Goal: Task Accomplishment & Management: Use online tool/utility

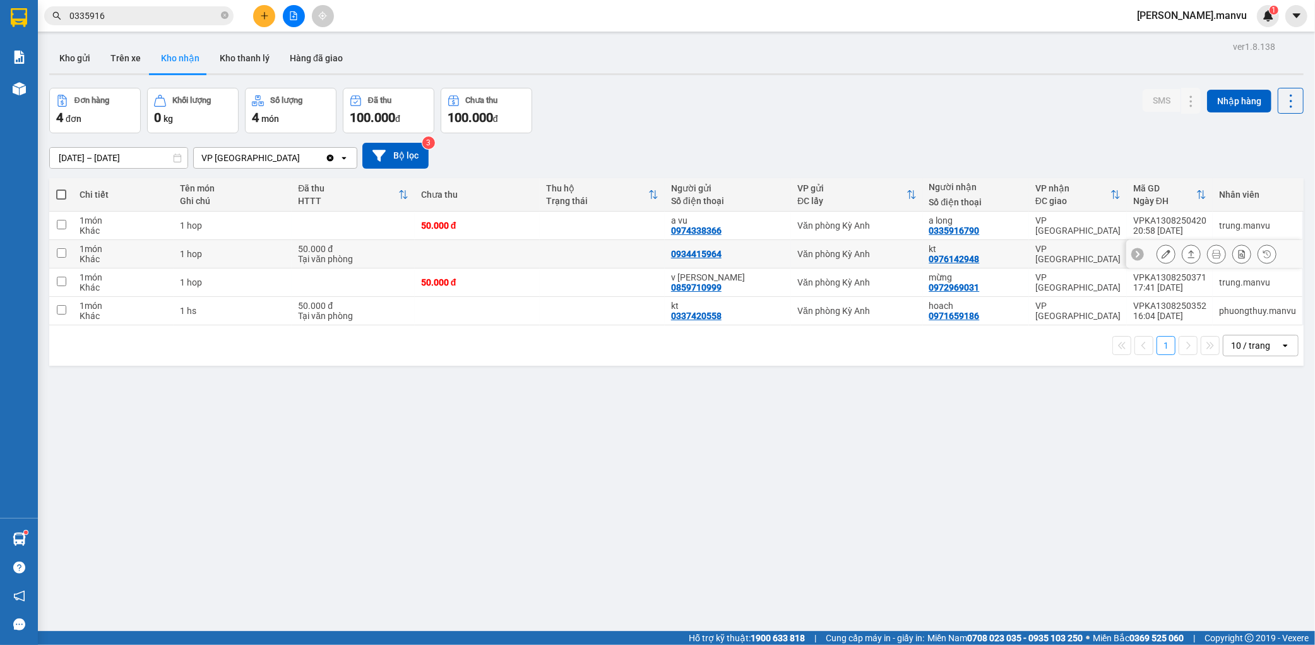
click at [1162, 256] on icon at bounding box center [1166, 253] width 9 height 9
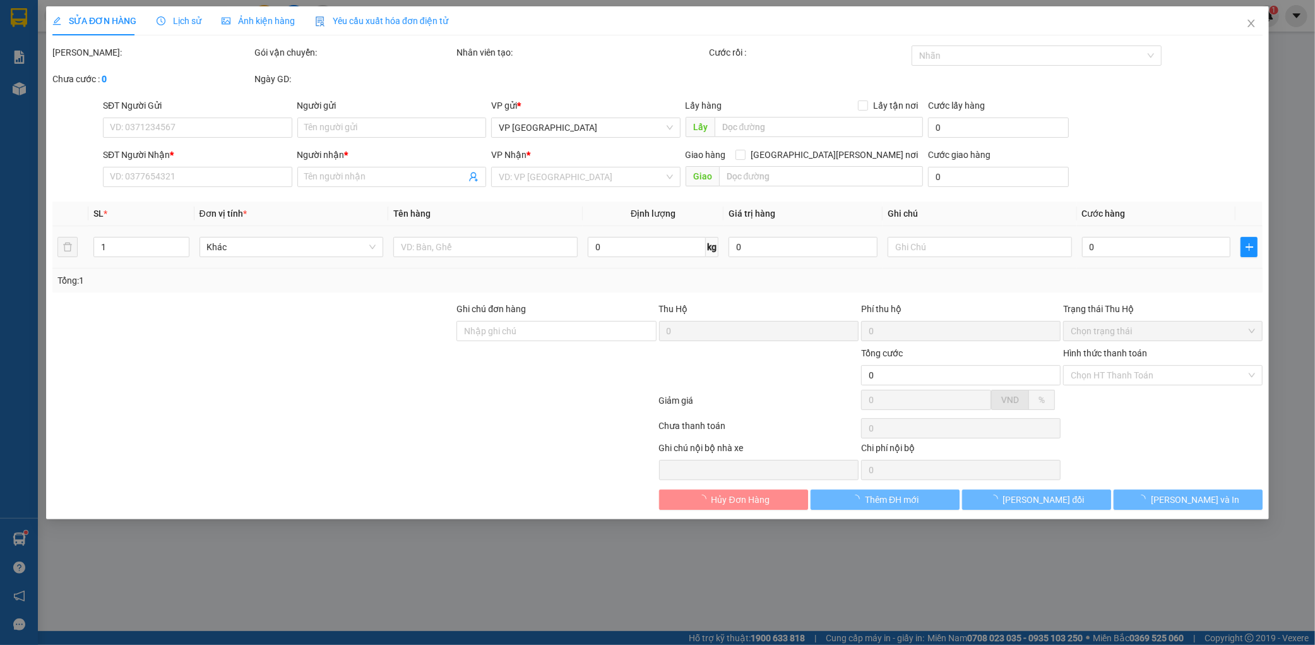
type input "0934415964"
type input "0976142948"
type input "kt"
type input "50.000"
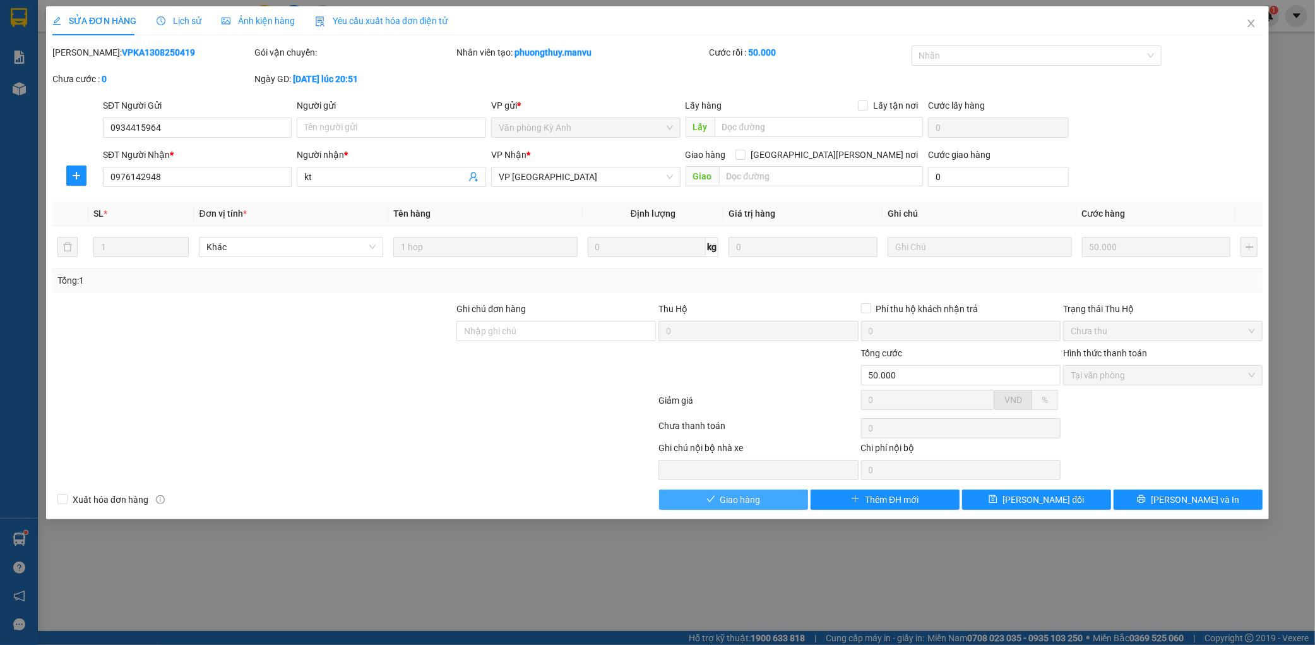
click at [764, 504] on button "Giao hàng" at bounding box center [733, 499] width 149 height 20
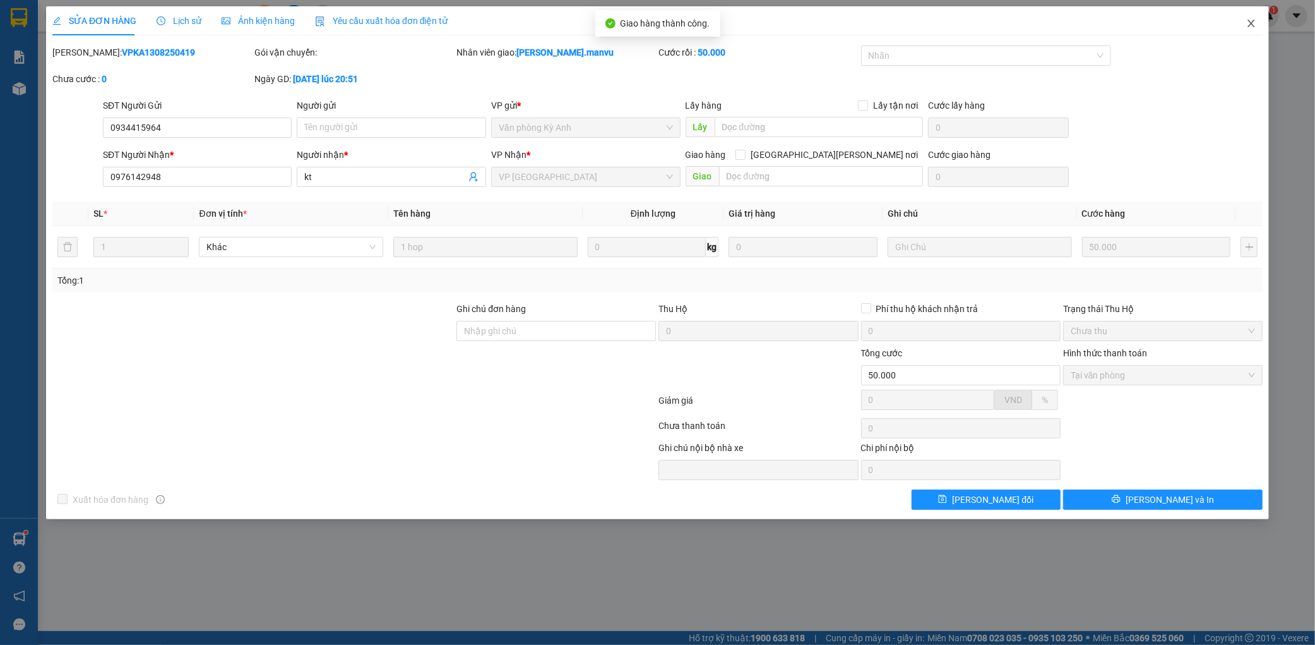
drag, startPoint x: 1255, startPoint y: 19, endPoint x: 1236, endPoint y: 24, distance: 19.6
click at [1255, 20] on icon "close" at bounding box center [1251, 23] width 10 height 10
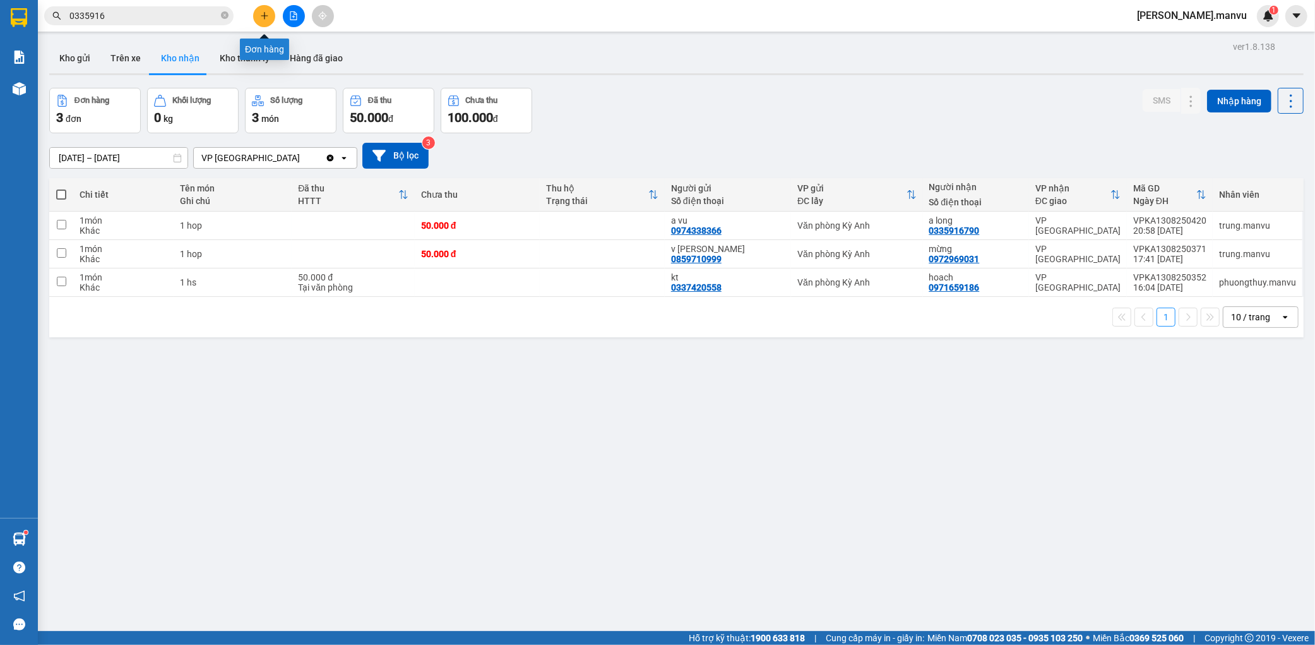
click at [275, 18] on button at bounding box center [264, 16] width 22 height 22
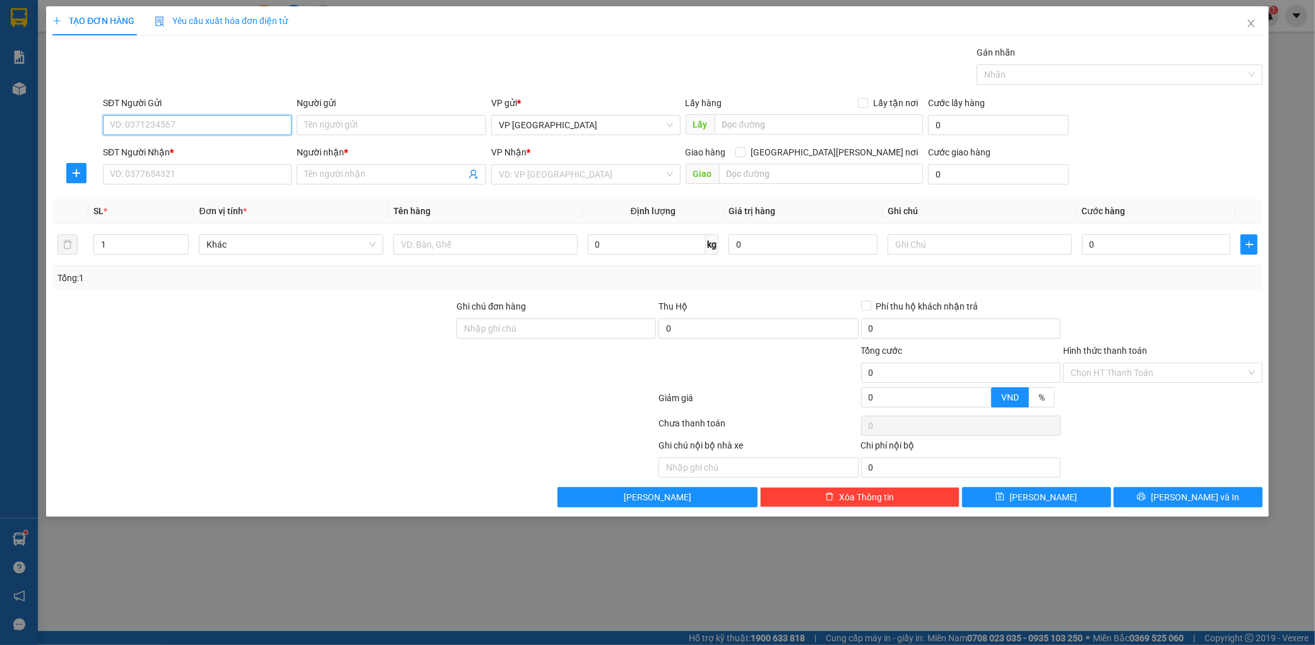
click at [181, 127] on input "SĐT Người Gửi" at bounding box center [197, 125] width 189 height 20
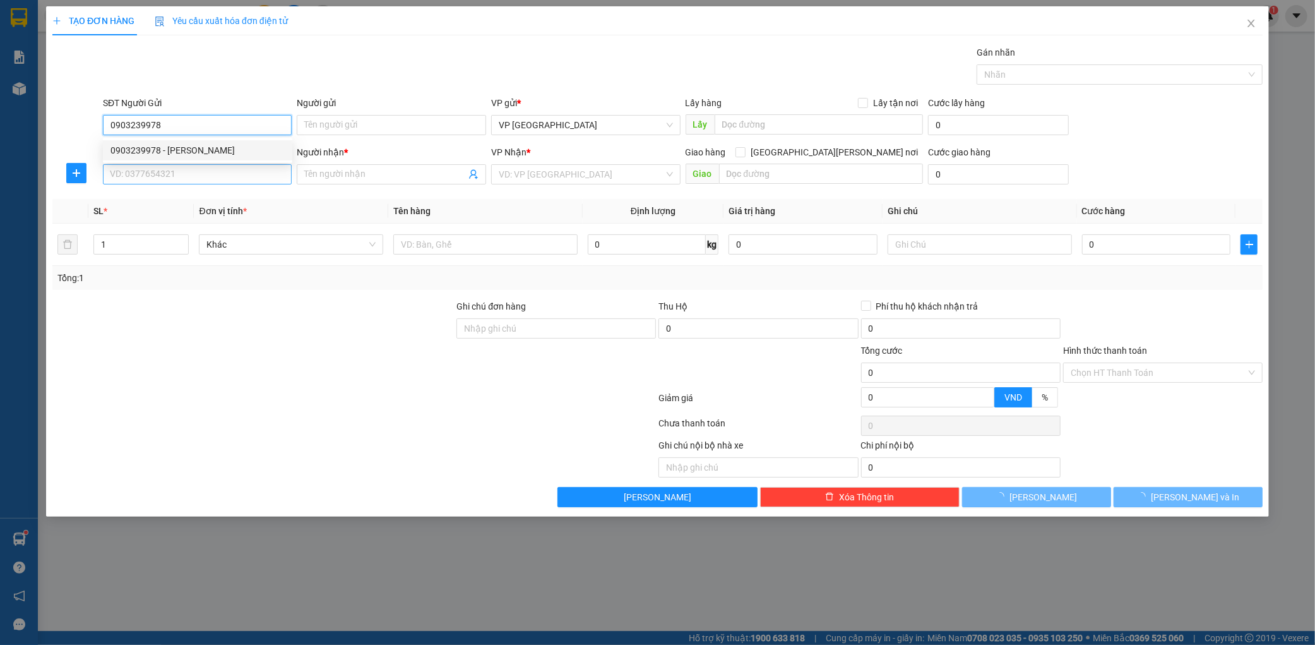
type input "0903239978"
click at [186, 164] on input "SĐT Người Nhận *" at bounding box center [197, 174] width 189 height 20
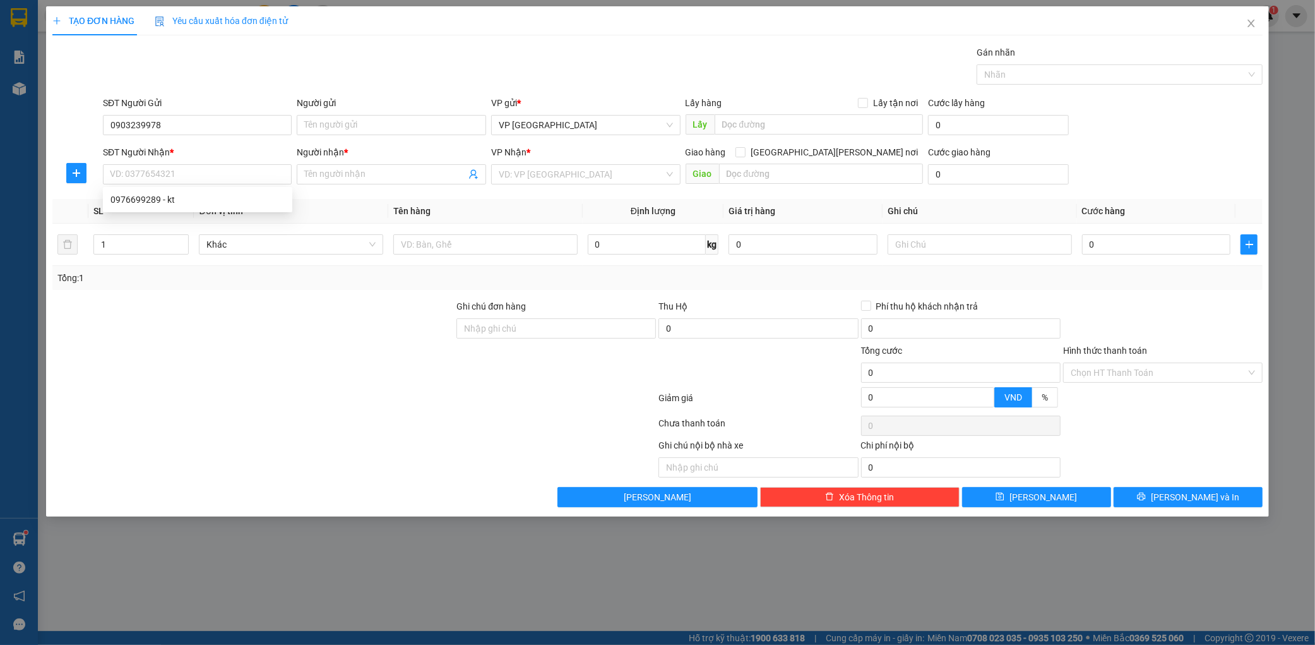
click at [202, 149] on div "SĐT Người Nhận *" at bounding box center [197, 152] width 189 height 14
click at [202, 164] on input "SĐT Người Nhận *" at bounding box center [197, 174] width 189 height 20
click at [194, 168] on input "SĐT Người Nhận *" at bounding box center [197, 174] width 189 height 20
click at [184, 200] on div "0976699289 - kt" at bounding box center [198, 200] width 174 height 14
type input "0976699289"
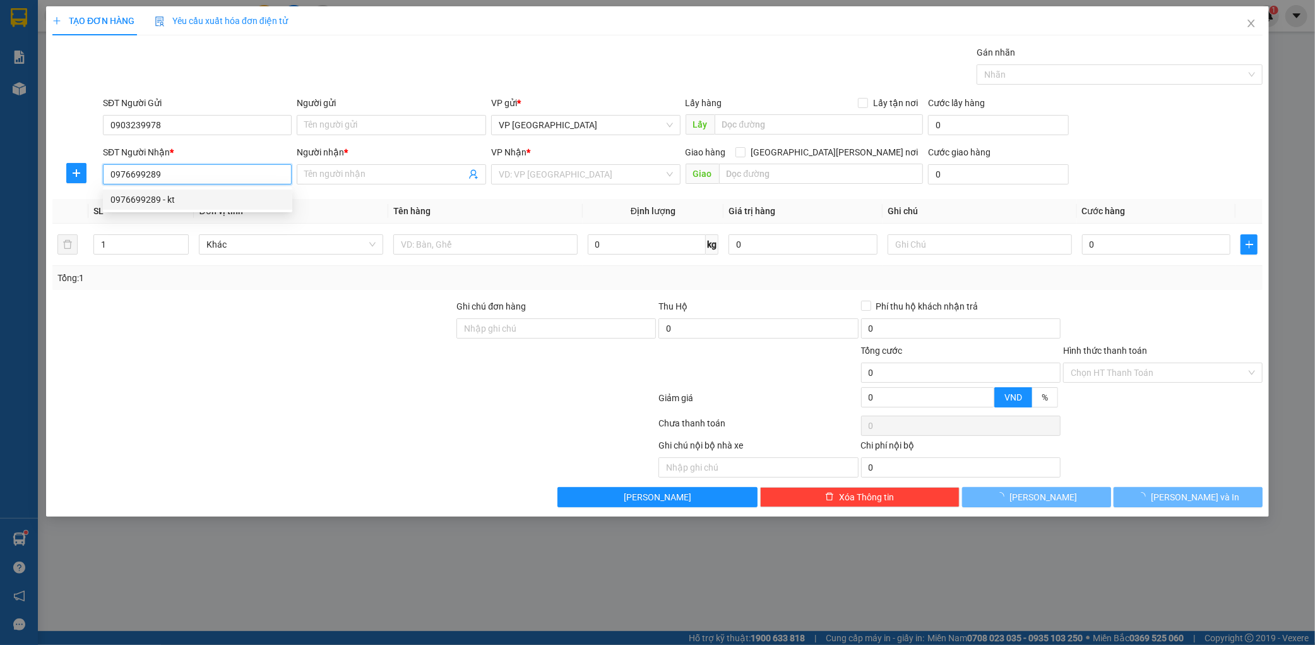
type input "kt"
type input "ht"
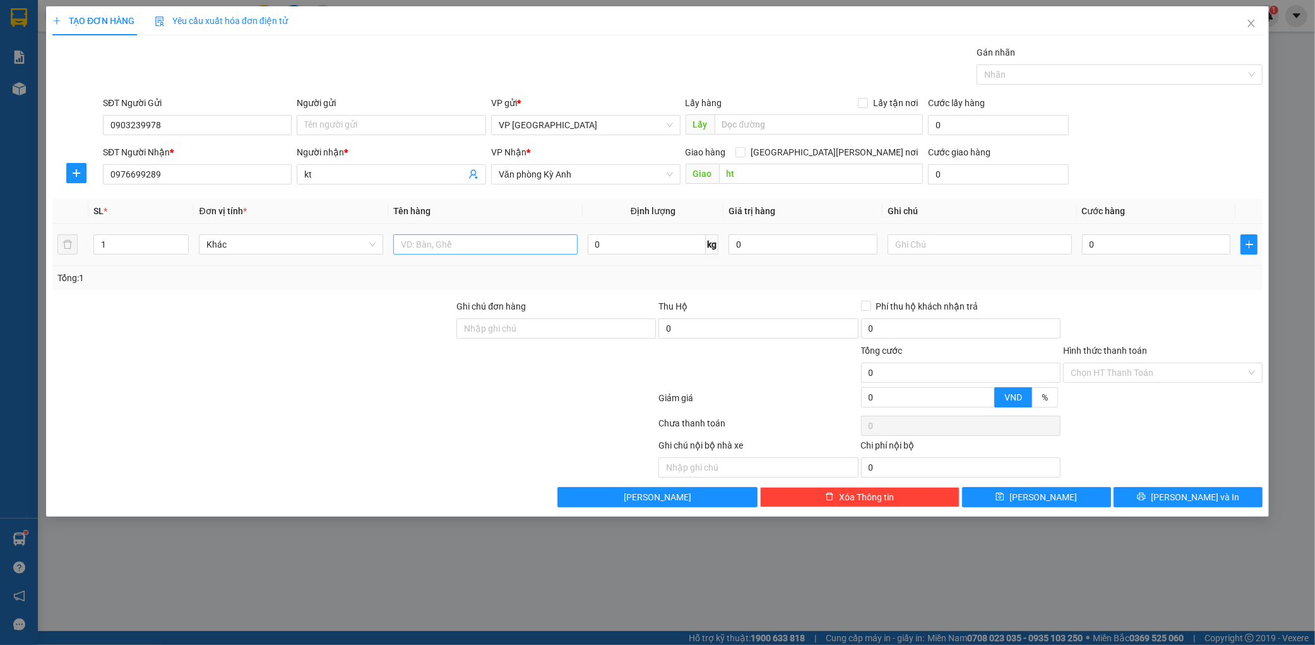
click at [489, 239] on div at bounding box center [485, 244] width 184 height 25
click at [487, 248] on input "text" at bounding box center [485, 244] width 184 height 20
type input "1 xốp"
click at [1127, 253] on input "0" at bounding box center [1156, 244] width 149 height 20
type input "1"
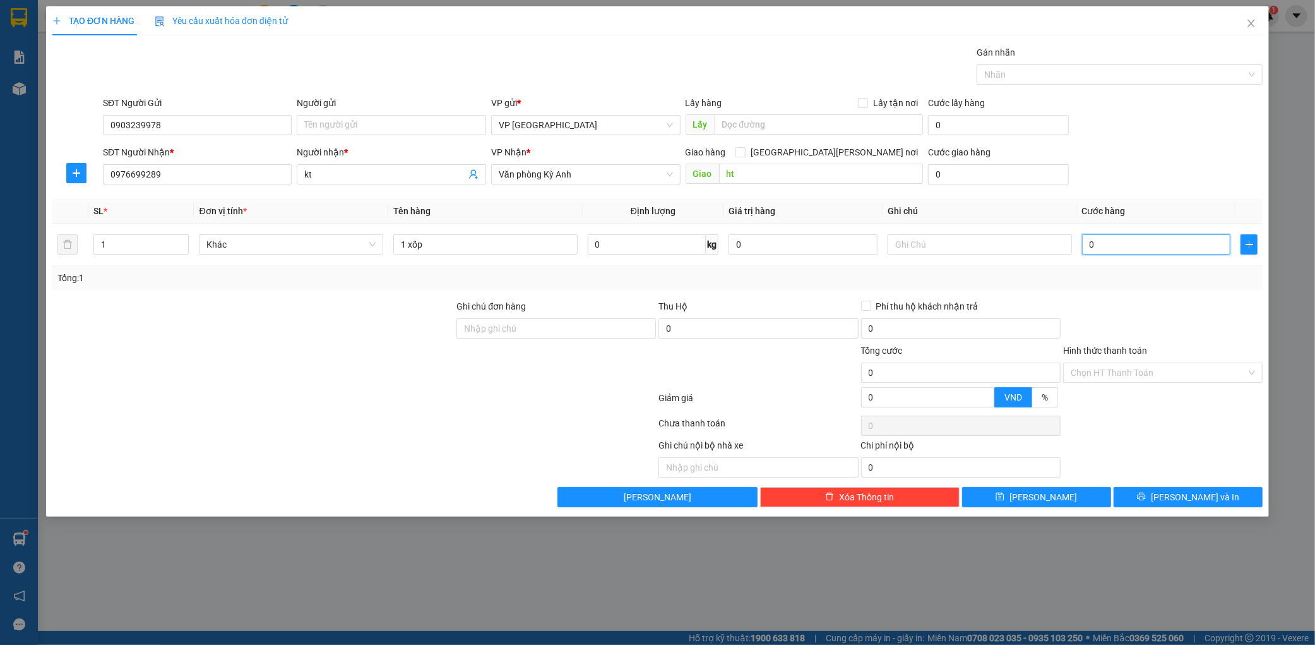
type input "1"
type input "10"
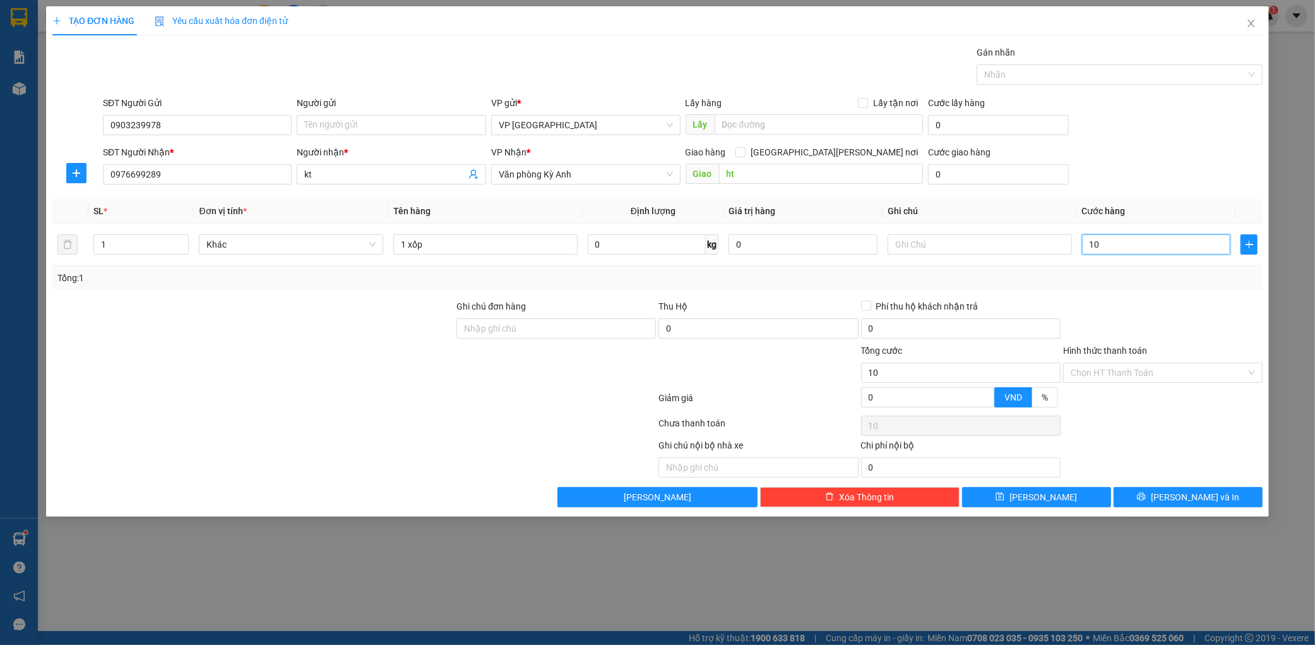
type input "100"
type input "1.000"
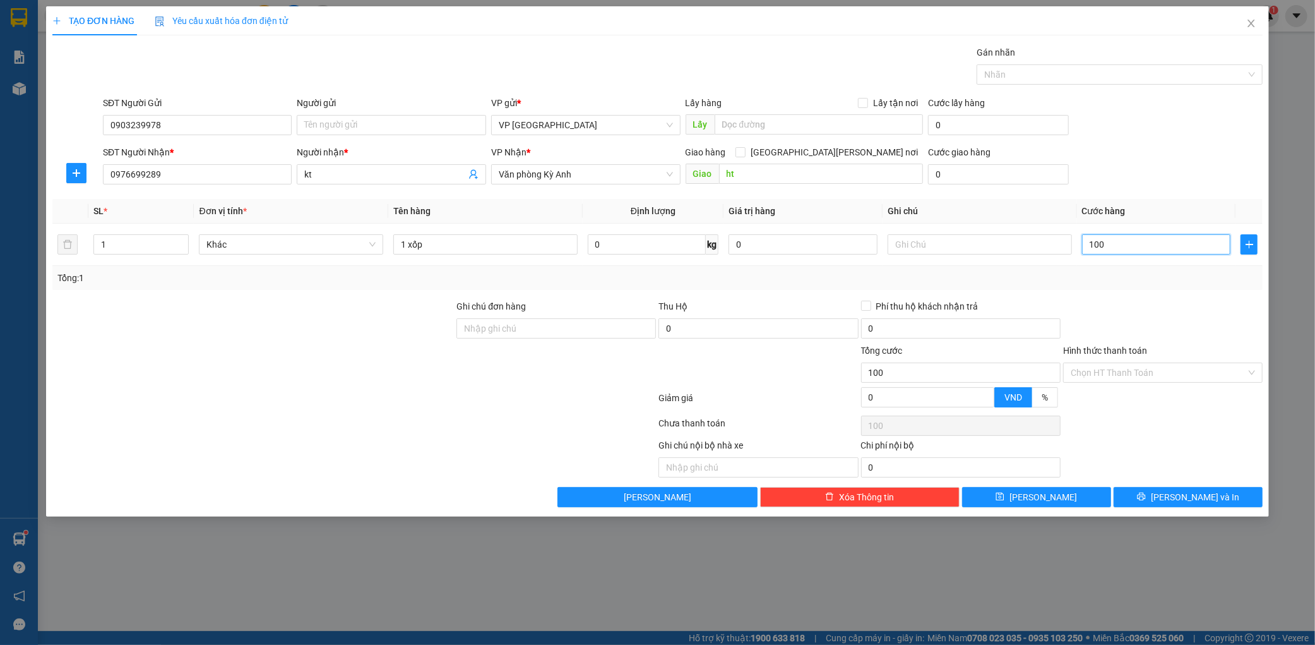
type input "1.000"
type input "10.000"
type input "100.000"
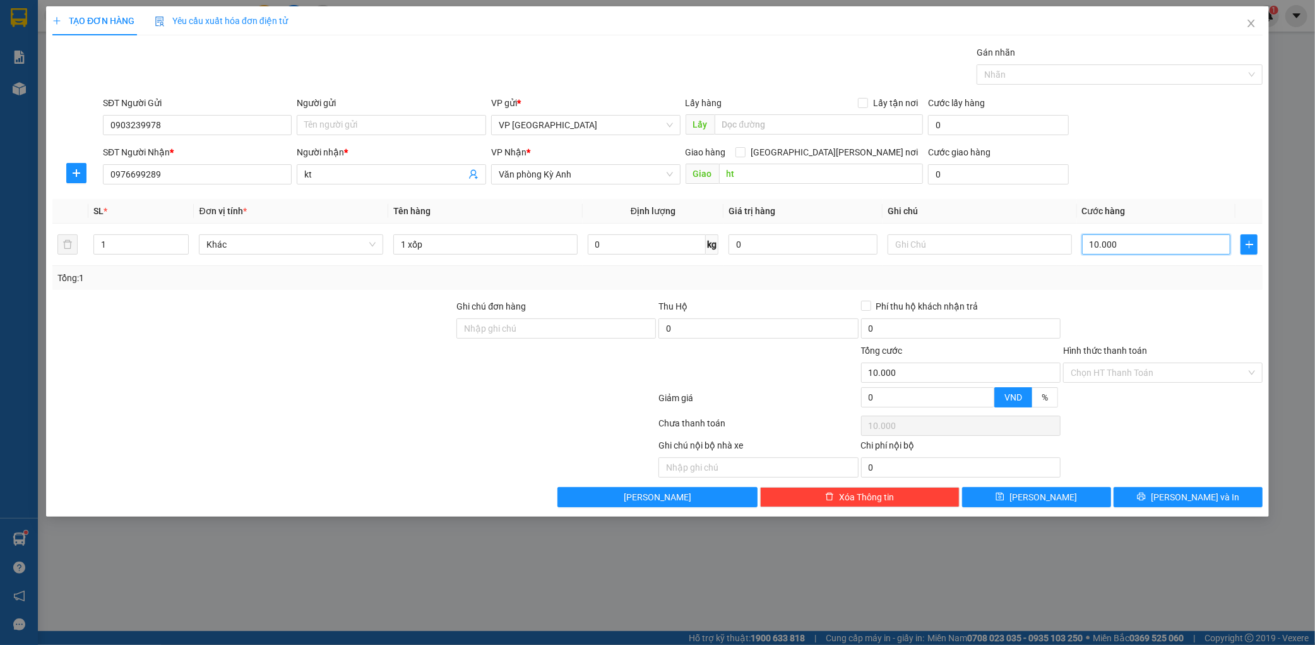
type input "100.000"
click at [1193, 502] on span "[PERSON_NAME] và In" at bounding box center [1195, 497] width 88 height 14
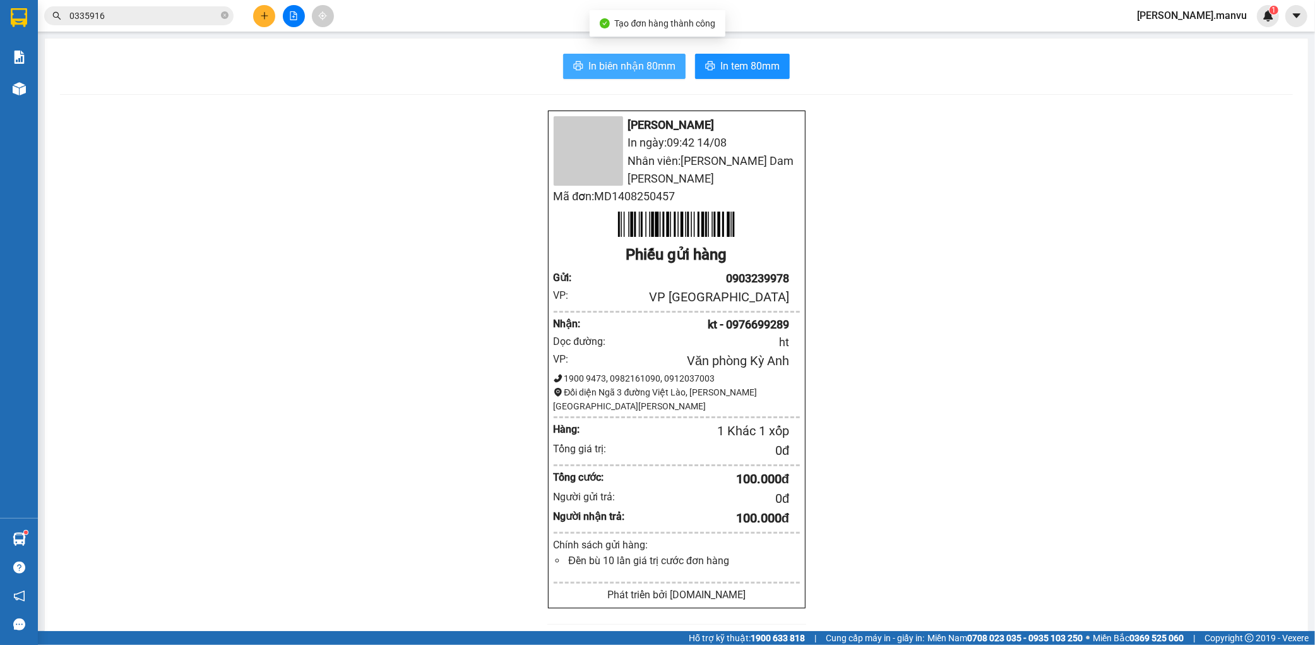
drag, startPoint x: 558, startPoint y: 47, endPoint x: 667, endPoint y: 73, distance: 112.1
click at [646, 68] on div "In [PERSON_NAME] 80mm In tem 80mm Mận Vũ In ngày: 09:42 [DATE] [PERSON_NAME]: […" at bounding box center [677, 497] width 1264 height 916
click at [653, 68] on span "In biên nhận 80mm" at bounding box center [632, 66] width 87 height 16
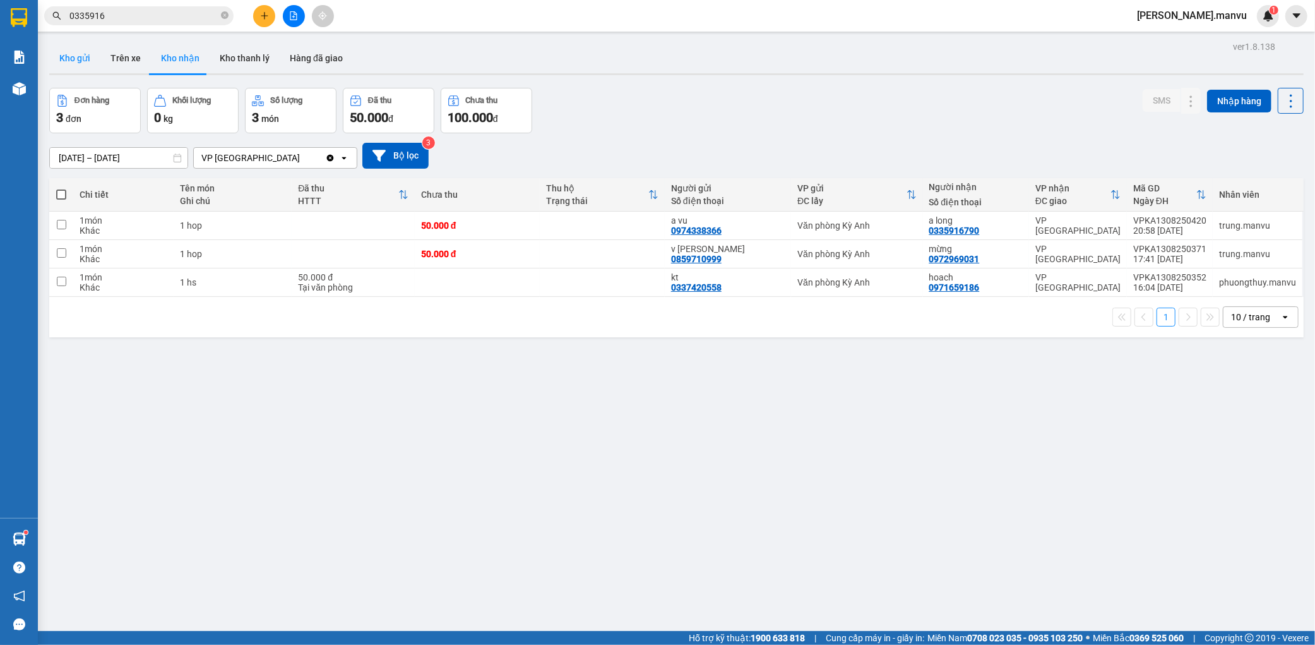
drag, startPoint x: 97, startPoint y: 61, endPoint x: 227, endPoint y: 172, distance: 170.7
click at [97, 62] on button "Kho gửi" at bounding box center [74, 58] width 51 height 30
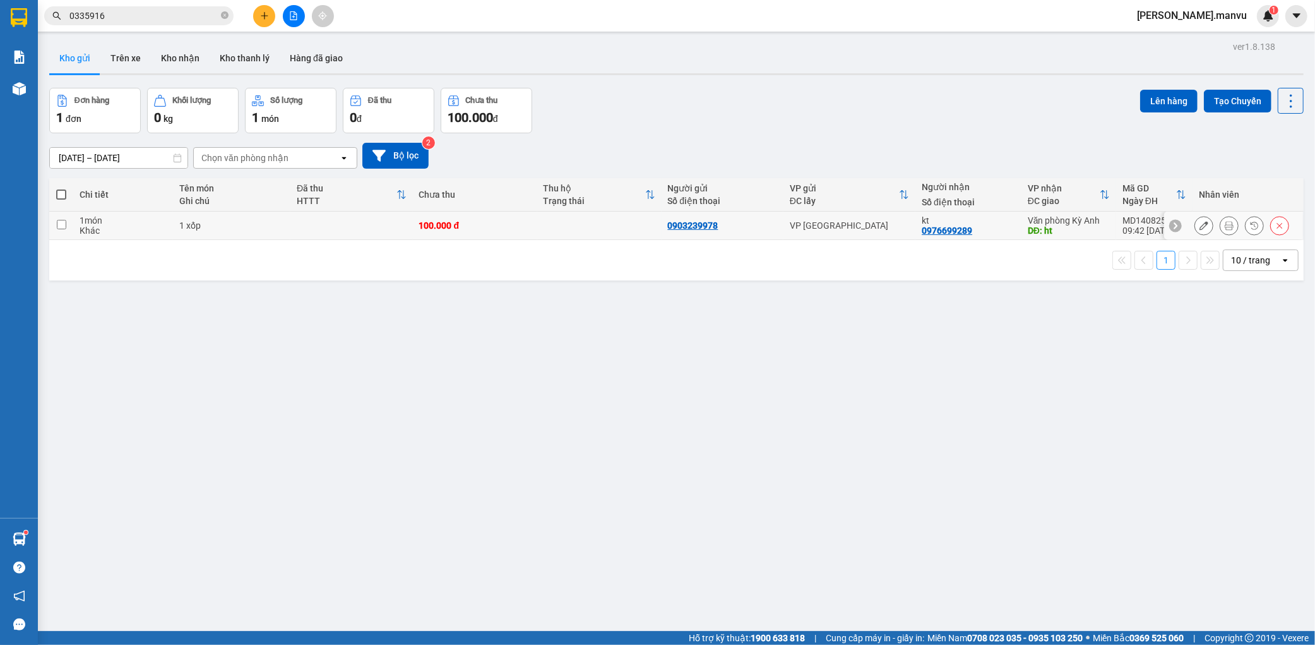
click at [1200, 229] on icon at bounding box center [1204, 225] width 9 height 9
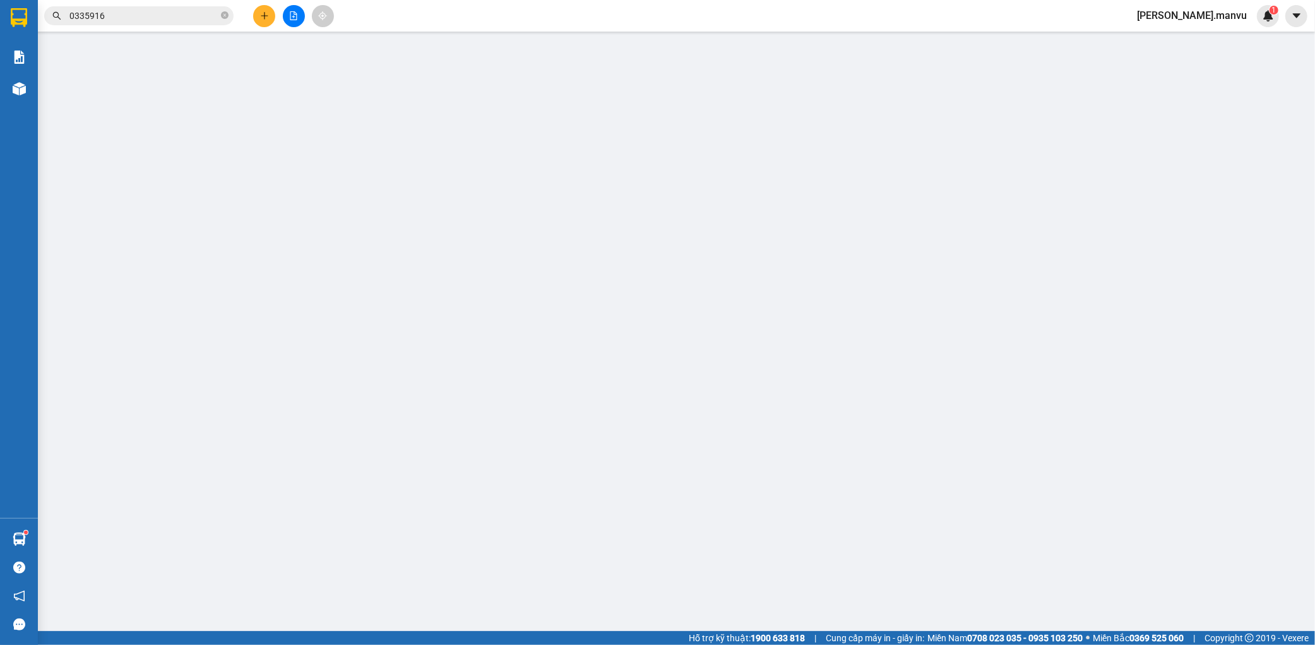
type input "0903239978"
type input "0976699289"
type input "kt"
type input "ht"
type input "100.000"
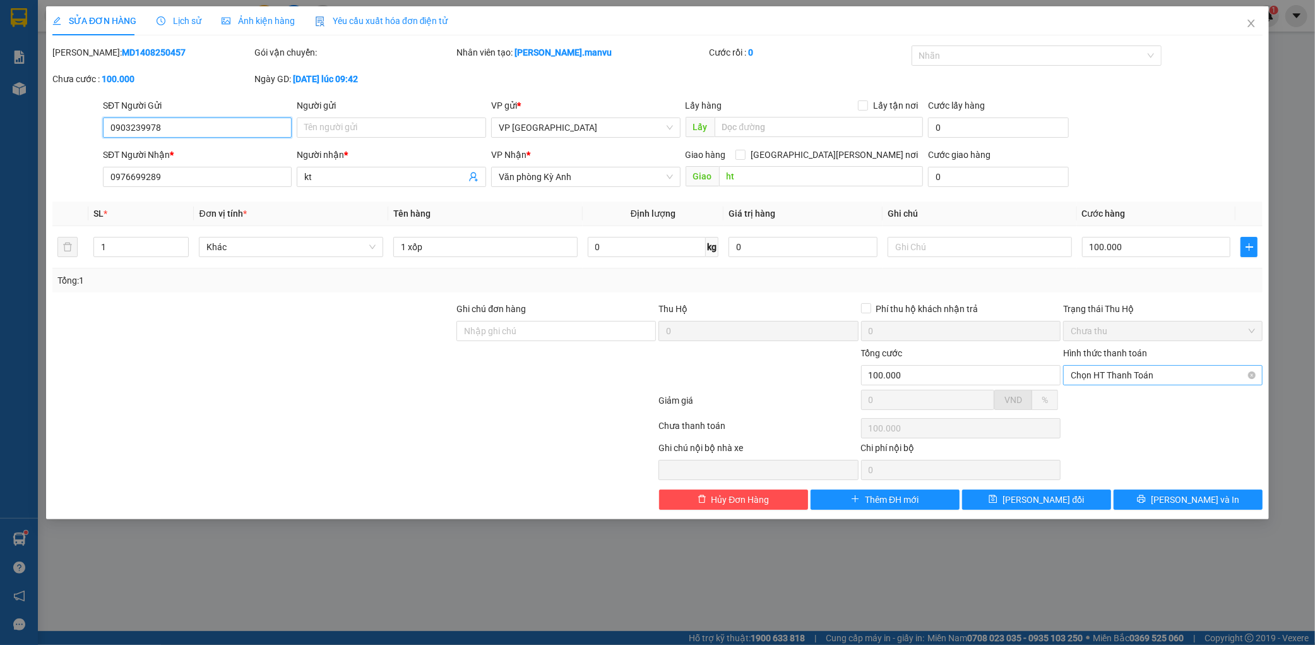
click at [1108, 380] on span "Chọn HT Thanh Toán" at bounding box center [1163, 375] width 184 height 19
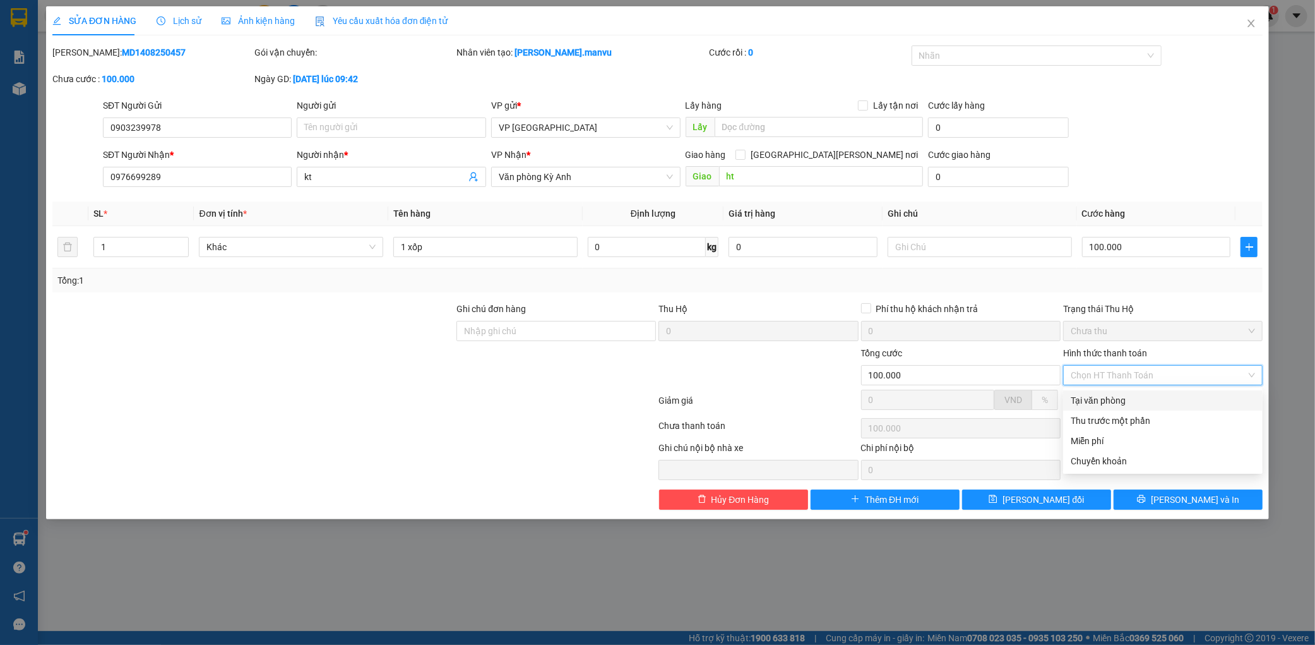
click at [1087, 397] on div "Tại văn phòng" at bounding box center [1163, 400] width 184 height 14
type input "0"
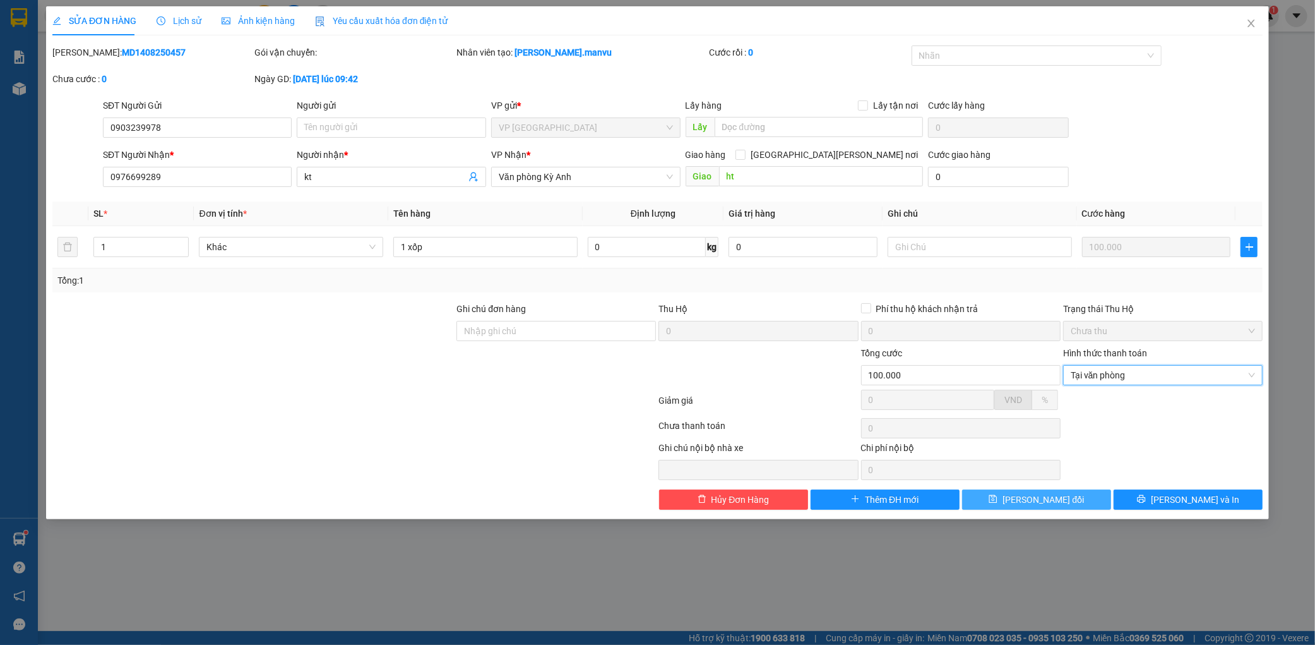
click at [1049, 495] on span "[PERSON_NAME] đổi" at bounding box center [1043, 500] width 81 height 14
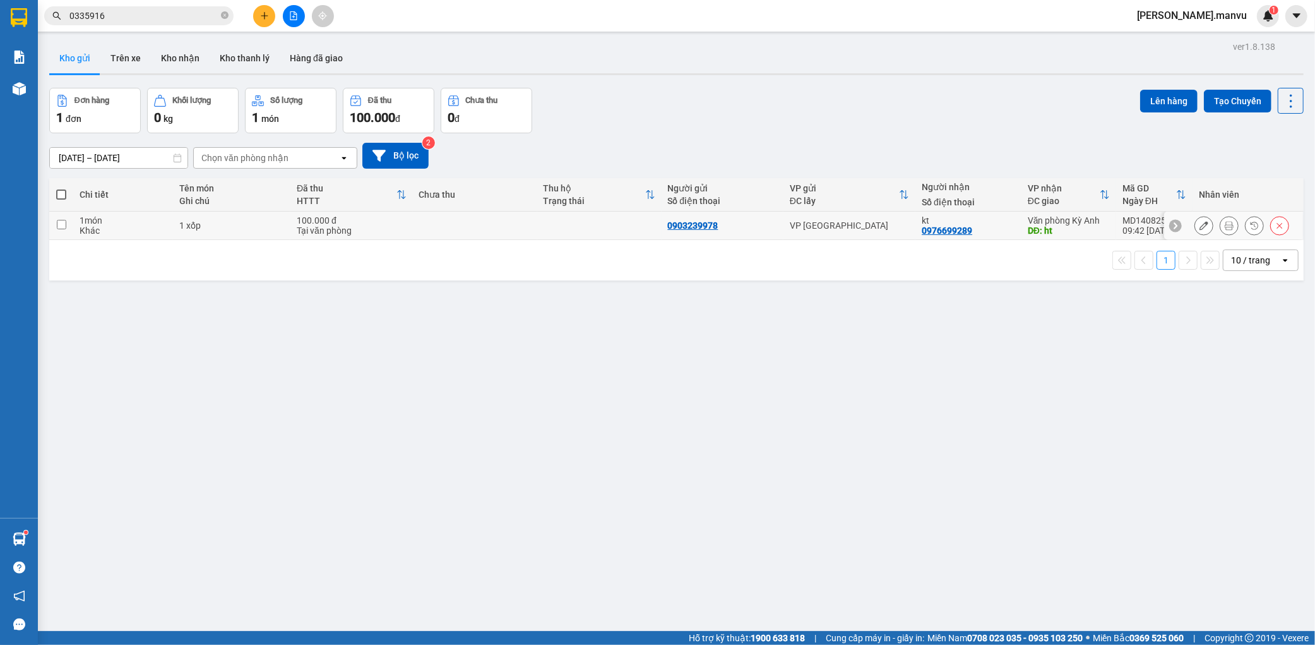
click at [162, 234] on div "Khác" at bounding box center [123, 230] width 87 height 10
checkbox input "true"
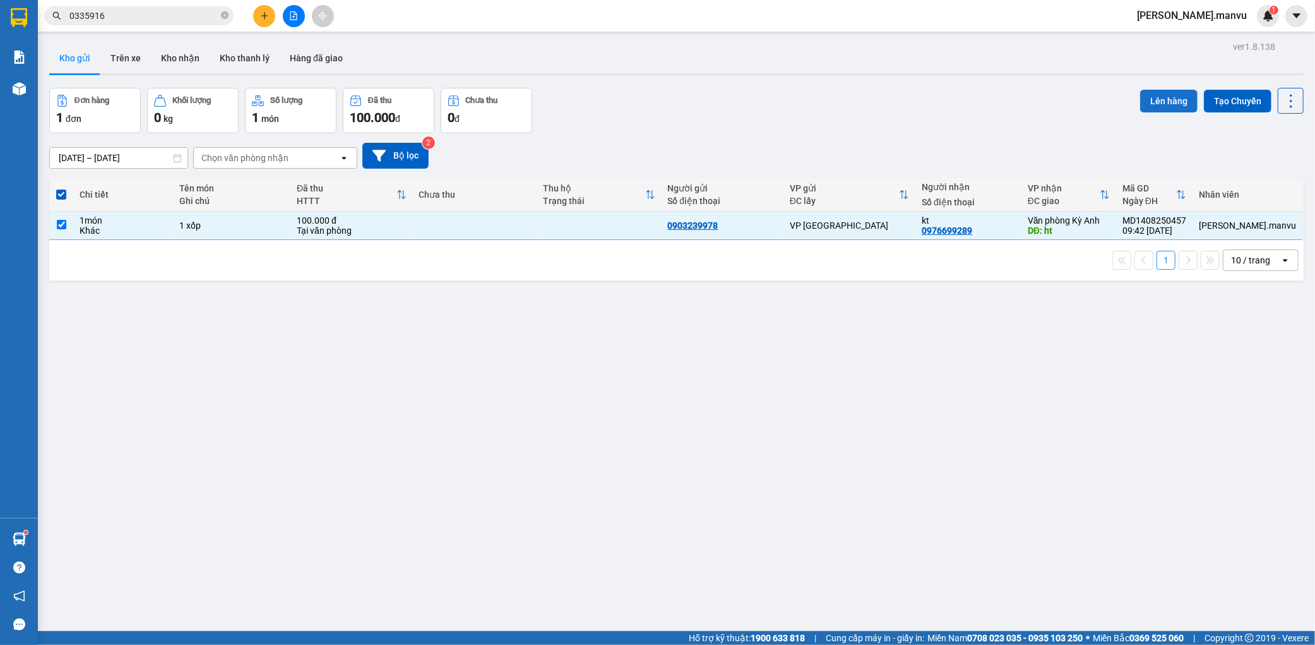
click at [1154, 98] on button "Lên hàng" at bounding box center [1168, 101] width 57 height 23
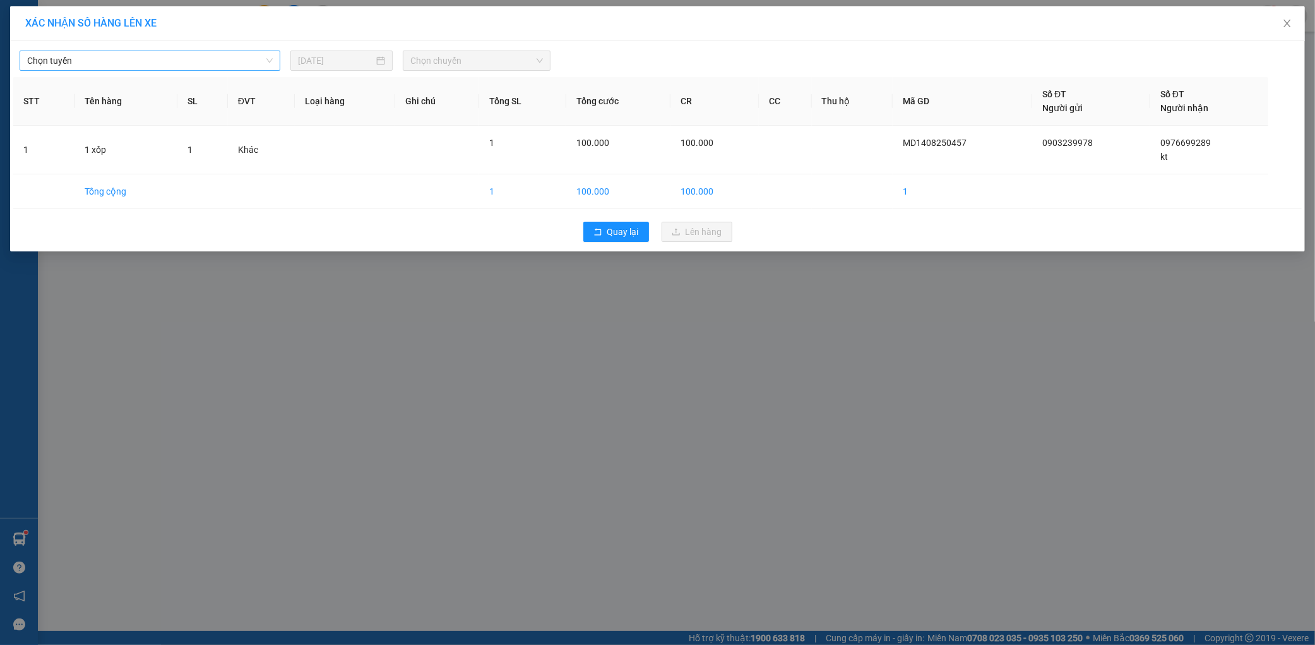
click at [225, 56] on span "Chọn tuyến" at bounding box center [150, 60] width 246 height 19
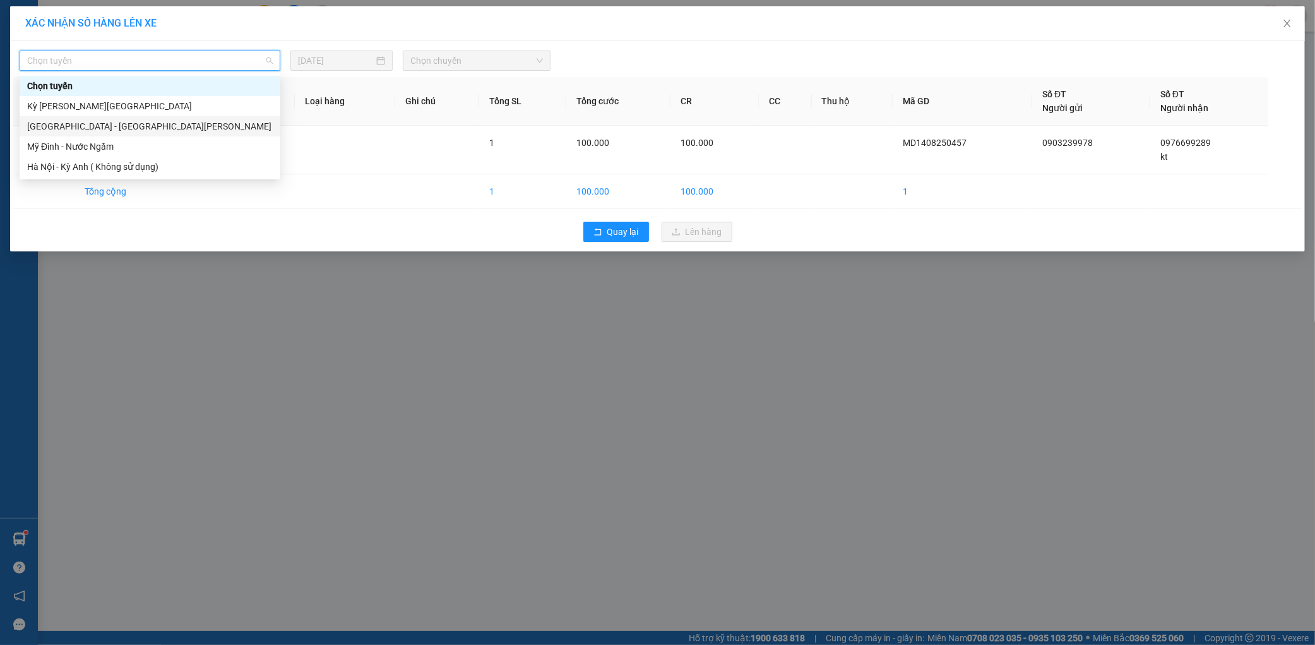
drag, startPoint x: 112, startPoint y: 122, endPoint x: 242, endPoint y: 95, distance: 132.9
click at [112, 122] on div "[GEOGRAPHIC_DATA] - [GEOGRAPHIC_DATA][PERSON_NAME]" at bounding box center [150, 126] width 246 height 14
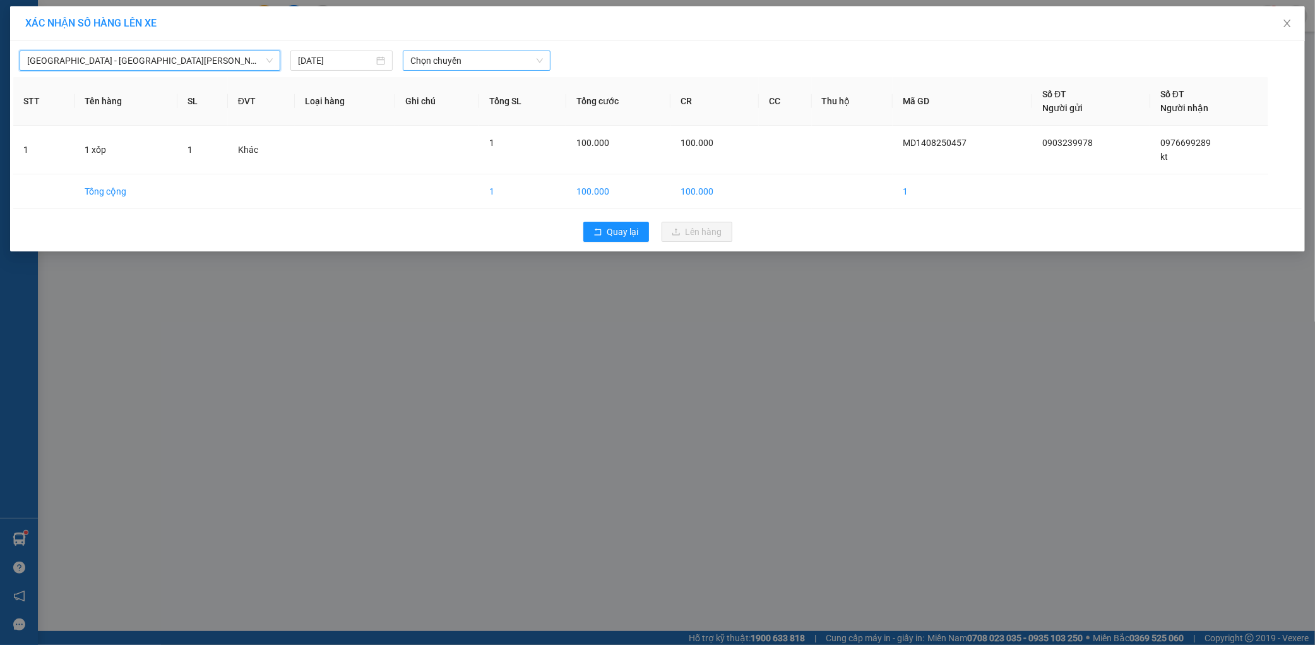
click at [446, 61] on span "Chọn chuyến" at bounding box center [476, 60] width 133 height 19
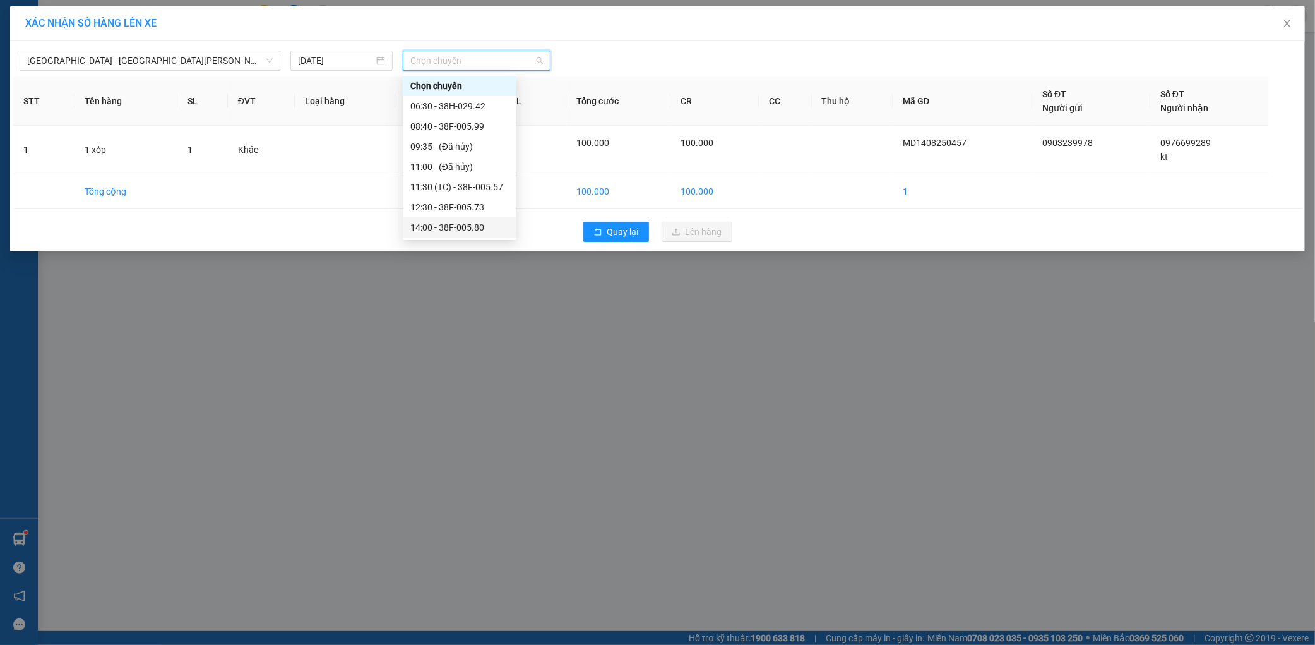
click at [477, 220] on div "14:00 - 38F-005.80" at bounding box center [459, 227] width 99 height 14
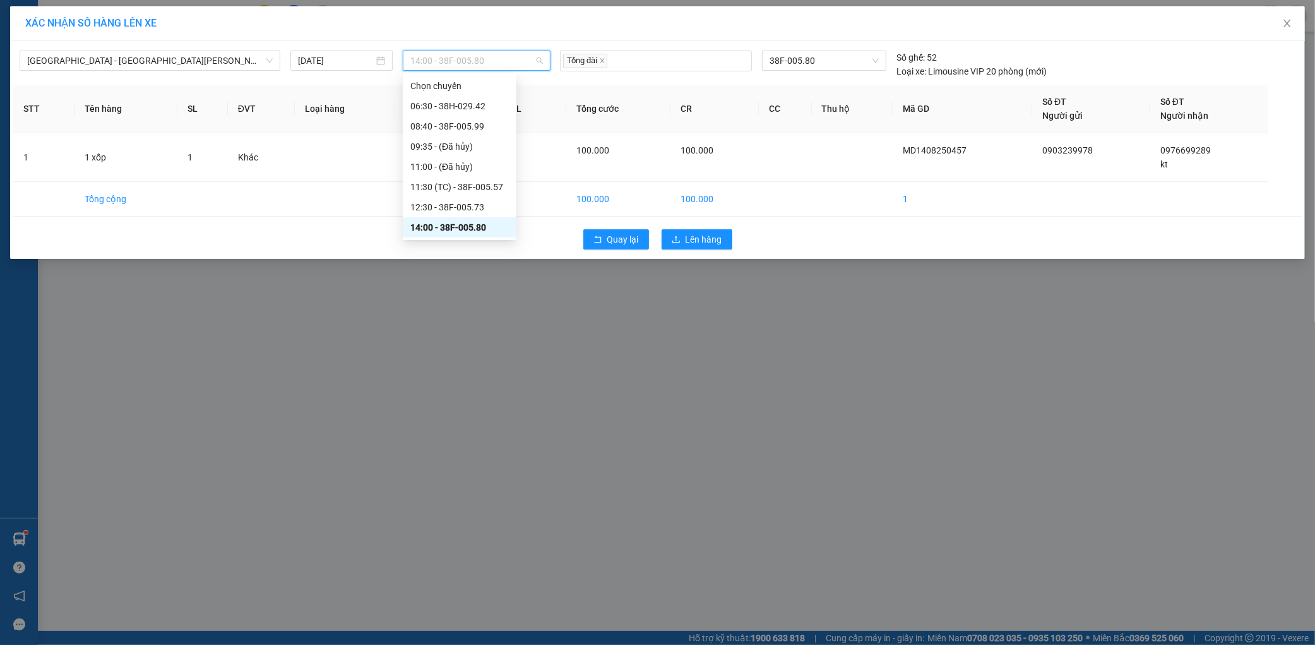
click at [474, 52] on span "14:00 - 38F-005.80" at bounding box center [476, 60] width 133 height 19
click at [463, 207] on div "12:30 - 38F-005.73" at bounding box center [459, 207] width 99 height 14
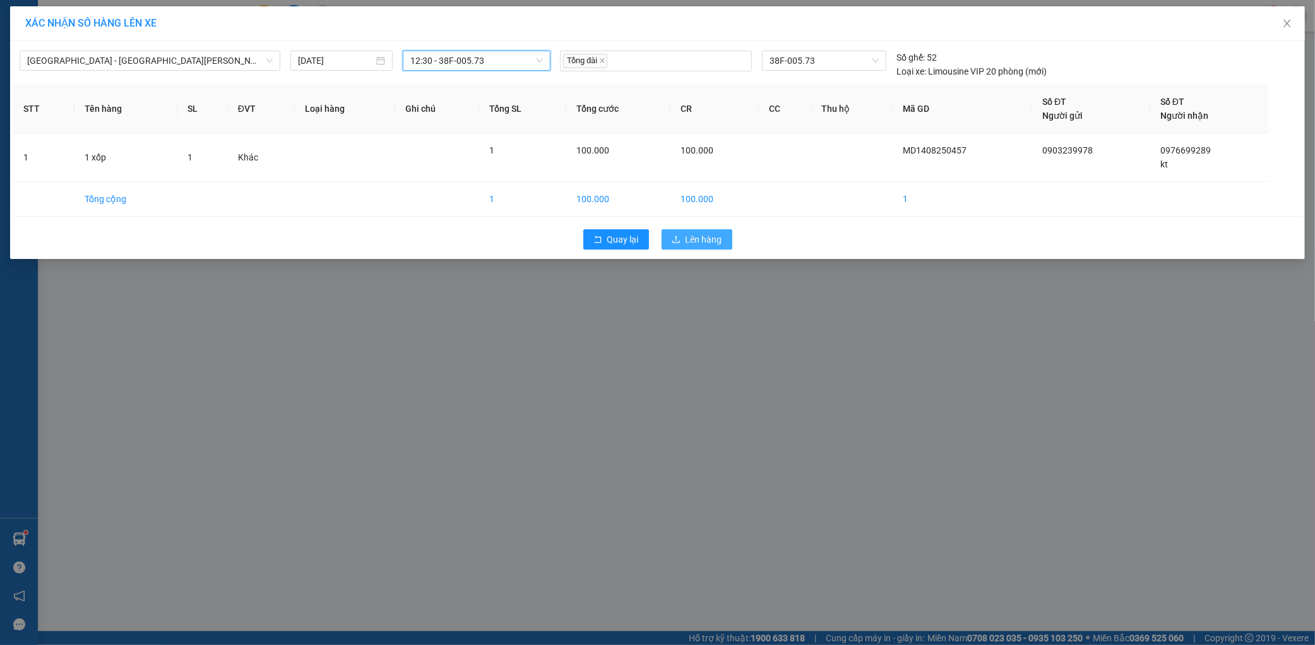
click at [667, 242] on button "Lên hàng" at bounding box center [697, 239] width 71 height 20
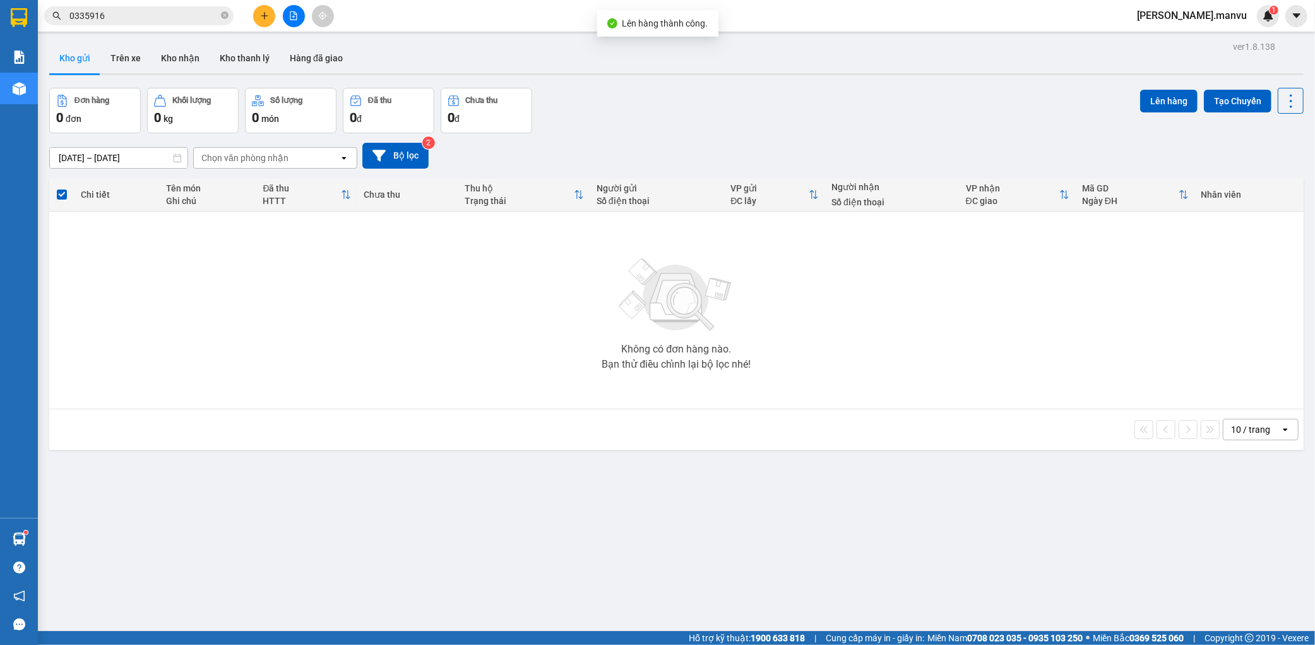
click at [301, 15] on button at bounding box center [294, 16] width 22 height 22
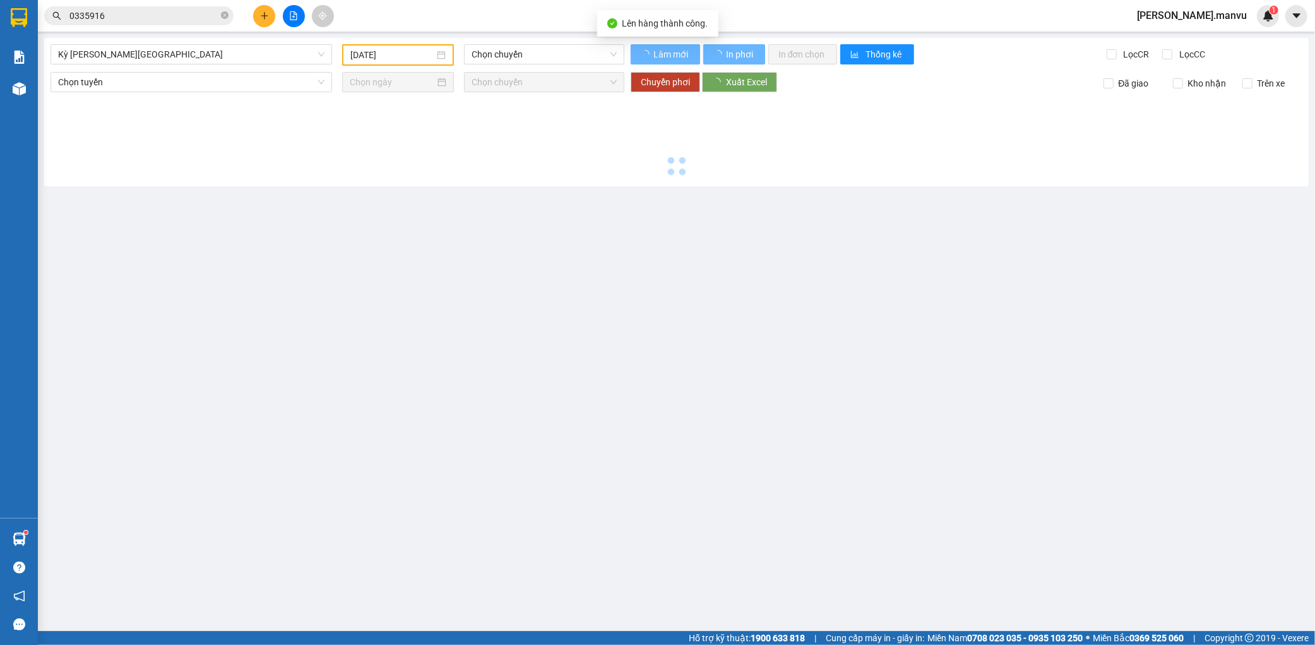
type input "[DATE]"
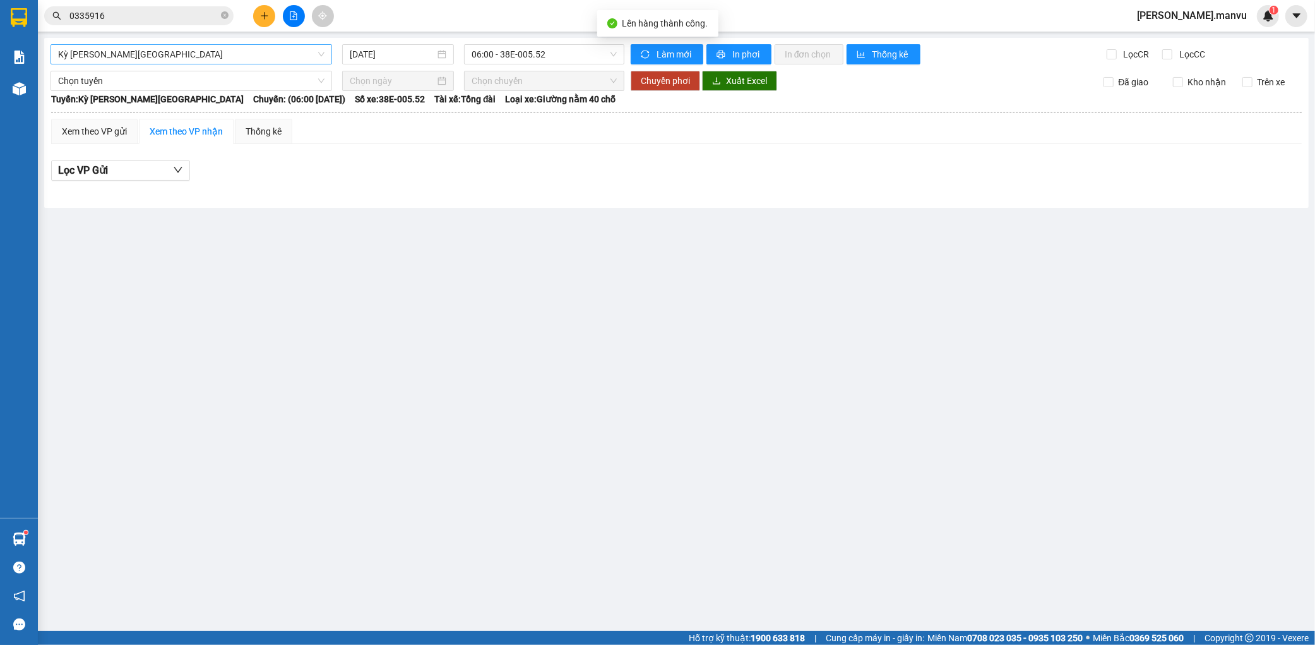
click at [236, 64] on div "Kỳ [PERSON_NAME][GEOGRAPHIC_DATA]" at bounding box center [192, 54] width 282 height 20
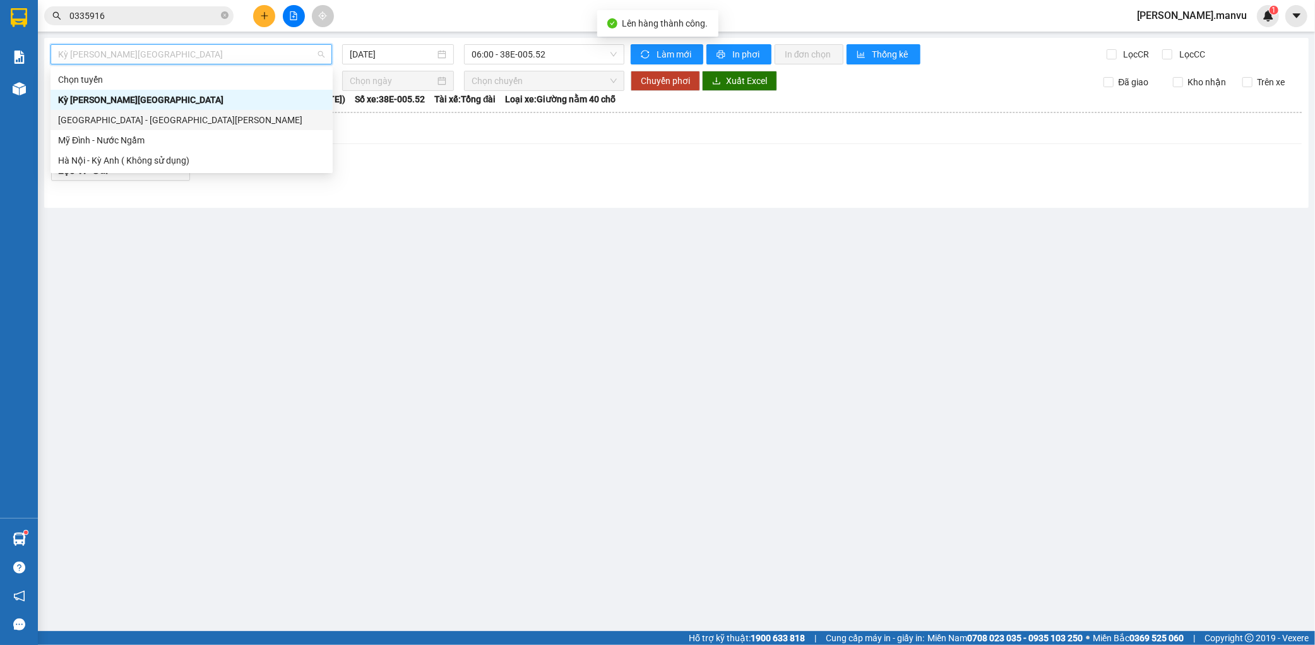
click at [171, 115] on div "[GEOGRAPHIC_DATA] - [GEOGRAPHIC_DATA][PERSON_NAME]" at bounding box center [191, 120] width 267 height 14
type input "[DATE]"
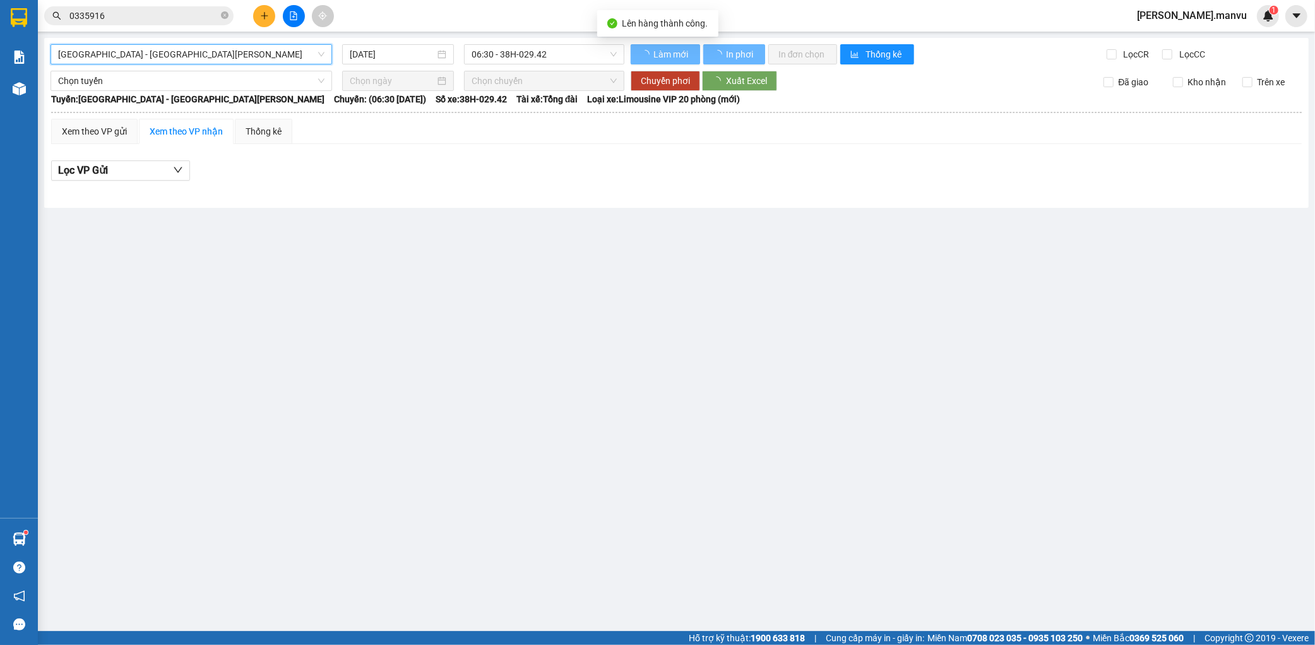
click at [549, 40] on div "[GEOGRAPHIC_DATA] - [GEOGRAPHIC_DATA][PERSON_NAME][GEOGRAPHIC_DATA] - [GEOGRAPH…" at bounding box center [676, 123] width 1265 height 170
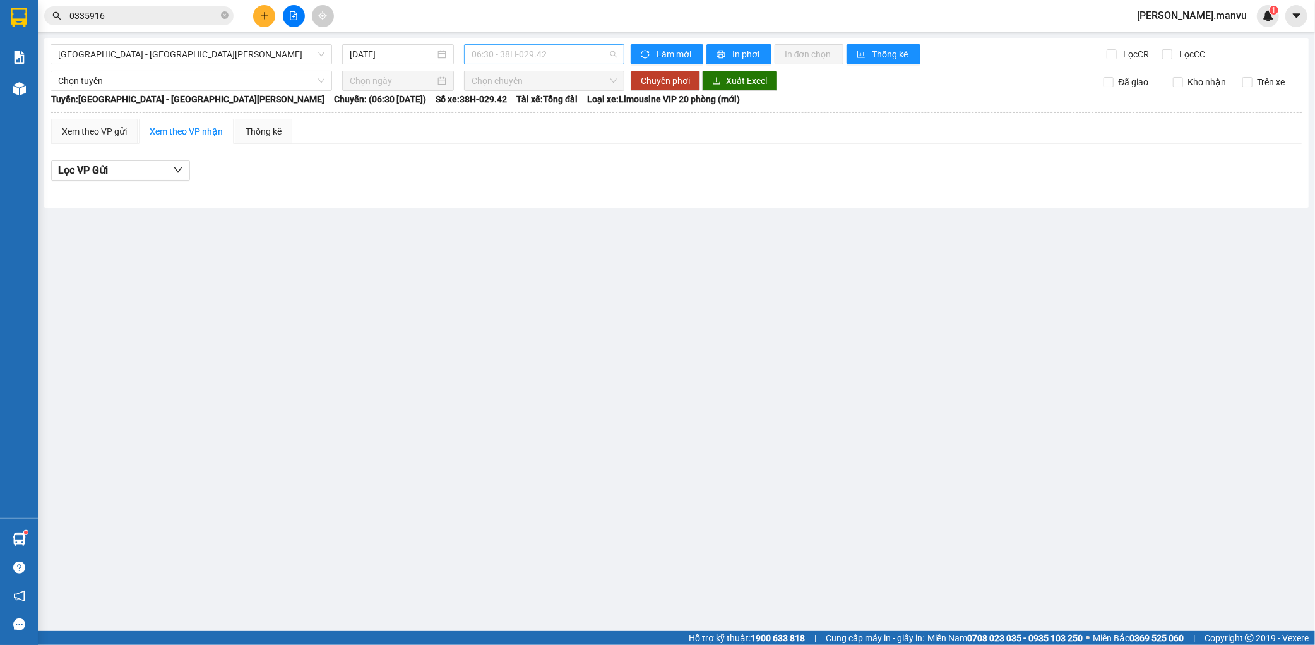
click at [547, 48] on span "06:30 - 38H-029.42" at bounding box center [544, 54] width 145 height 19
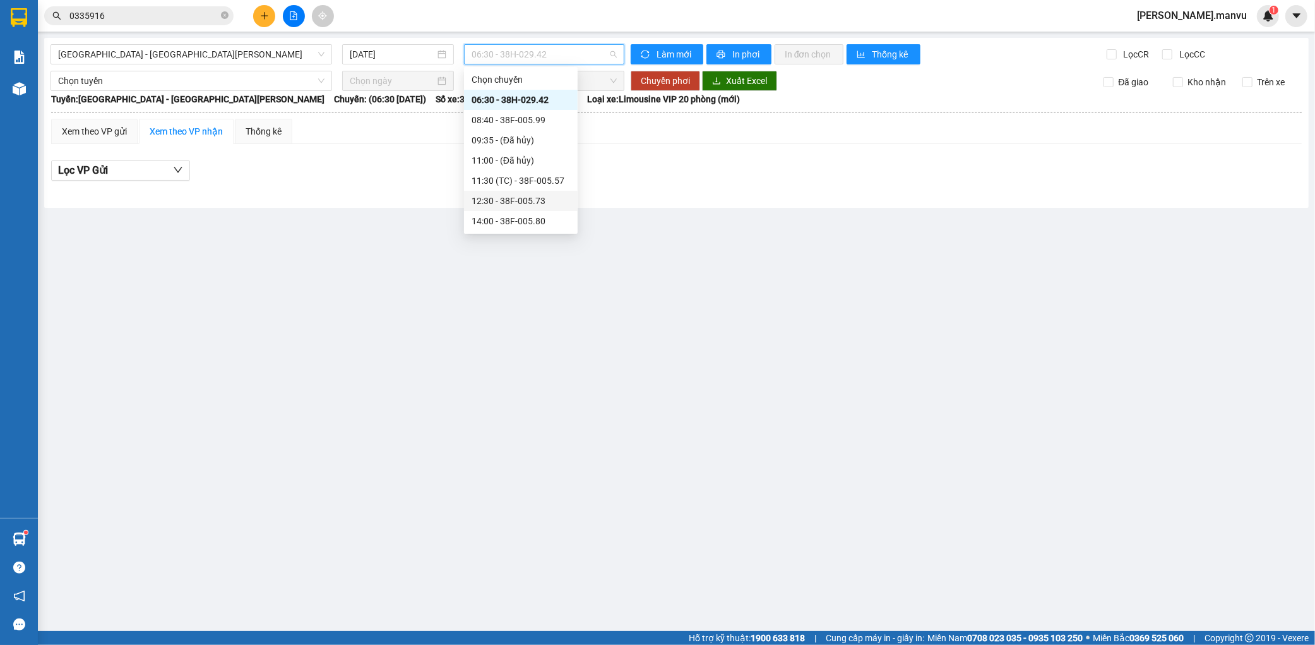
click at [543, 201] on div "12:30 - 38F-005.73" at bounding box center [521, 201] width 99 height 14
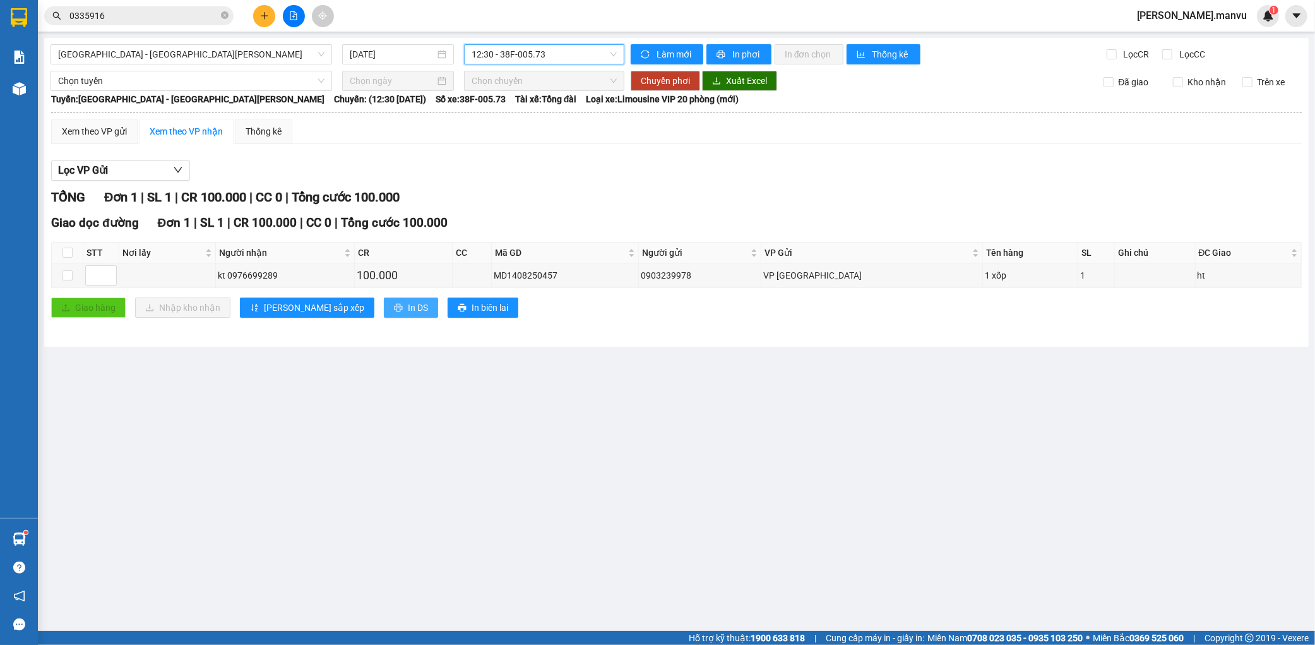
click at [384, 313] on button "In DS" at bounding box center [411, 307] width 54 height 20
